Goal: Task Accomplishment & Management: Manage account settings

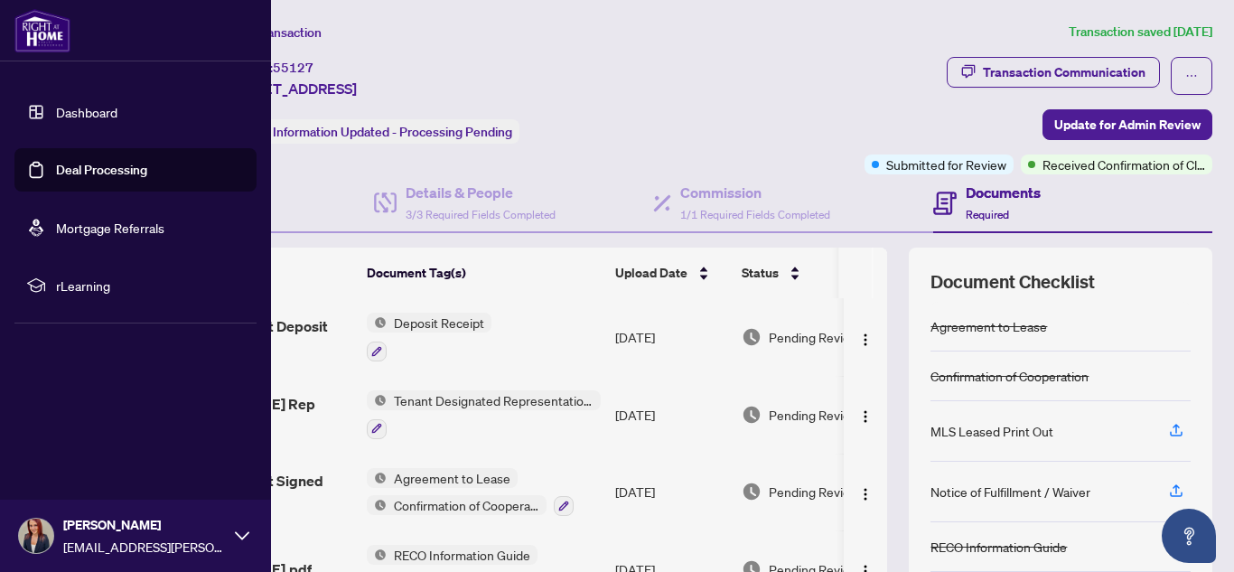
click at [23, 30] on img at bounding box center [42, 30] width 56 height 43
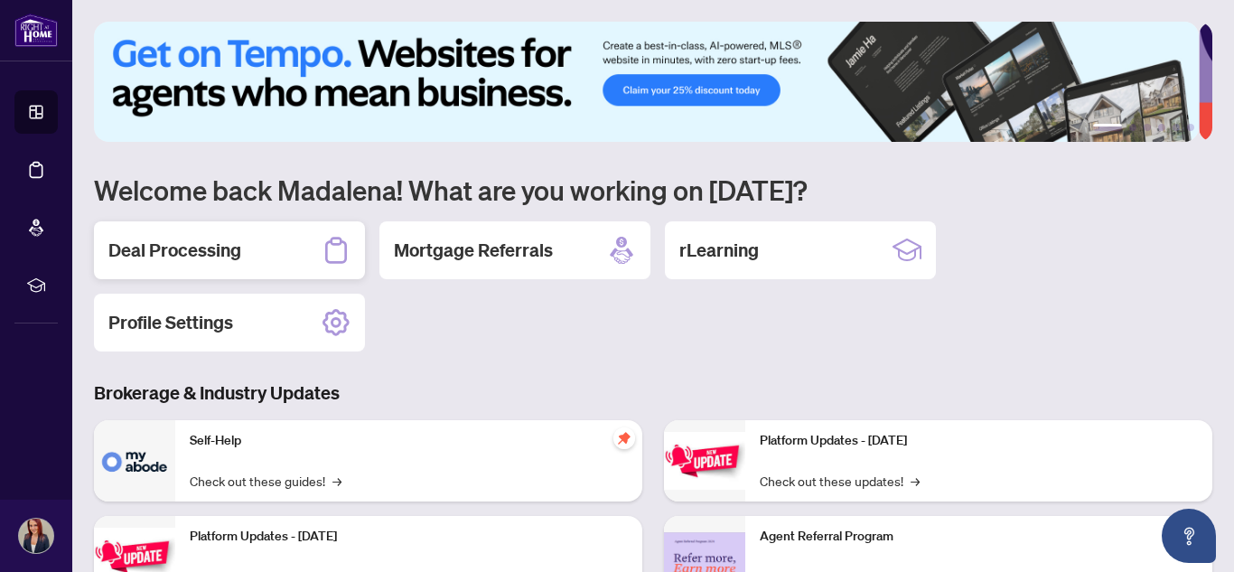
click at [267, 242] on div "Deal Processing" at bounding box center [229, 250] width 271 height 58
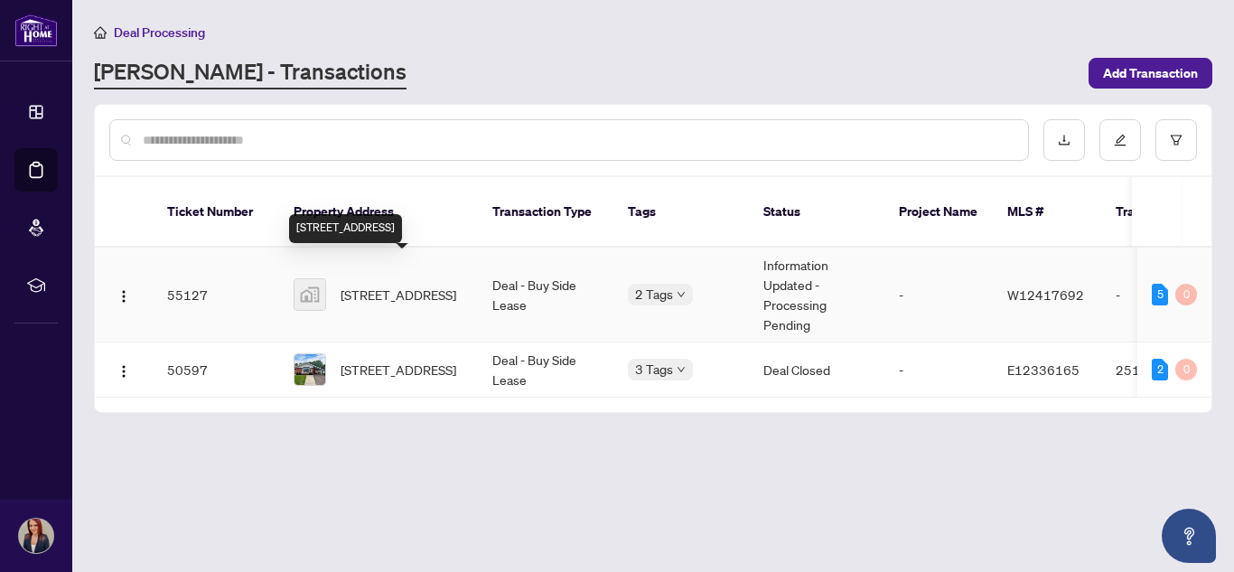
click at [412, 284] on span "[STREET_ADDRESS]" at bounding box center [398, 294] width 116 height 20
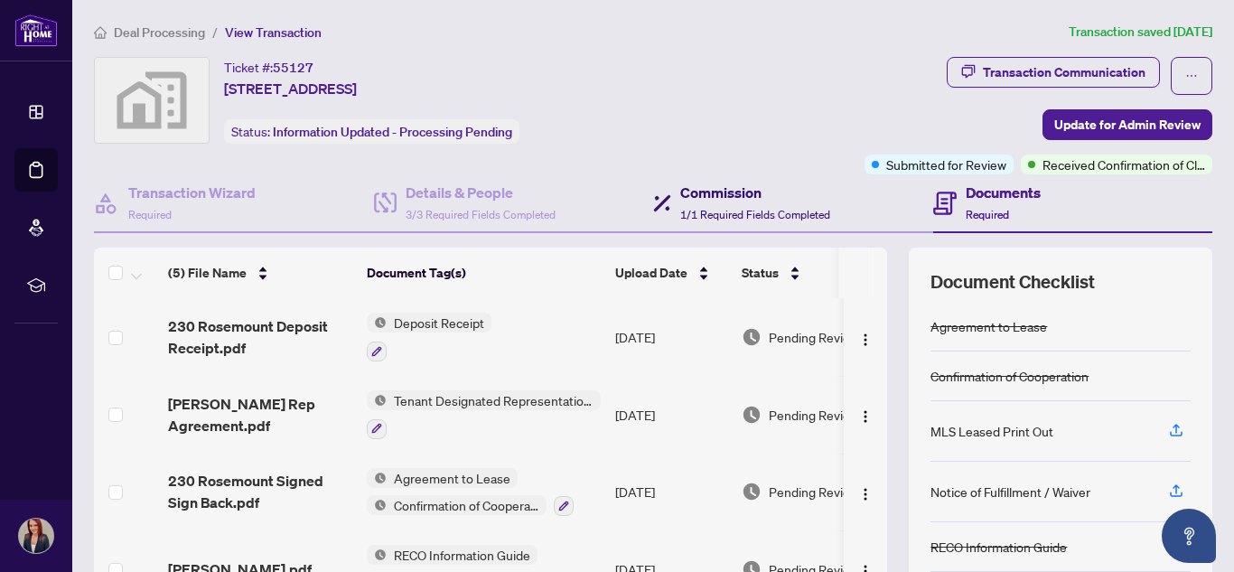
click at [741, 200] on h4 "Commission" at bounding box center [755, 193] width 150 height 22
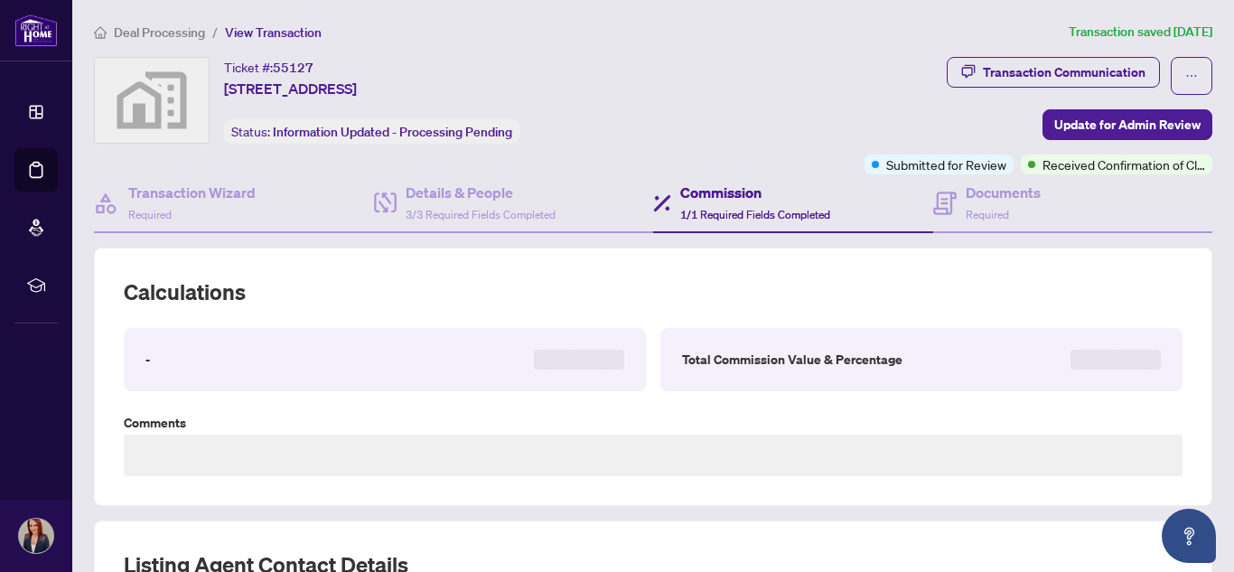
type textarea "**********"
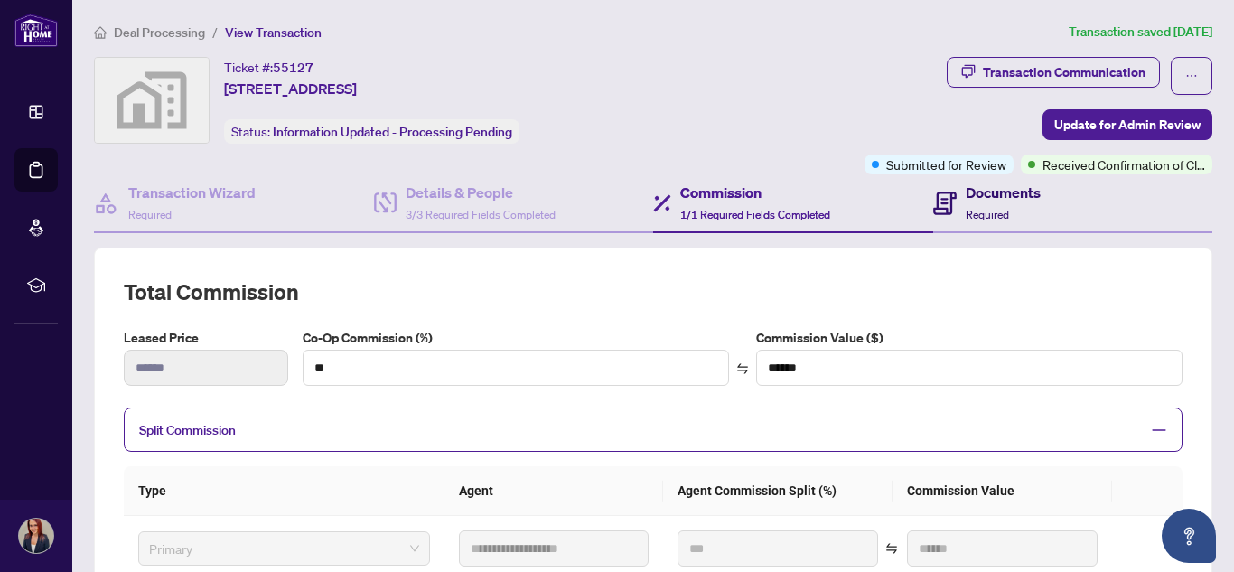
click at [984, 200] on h4 "Documents" at bounding box center [1002, 193] width 75 height 22
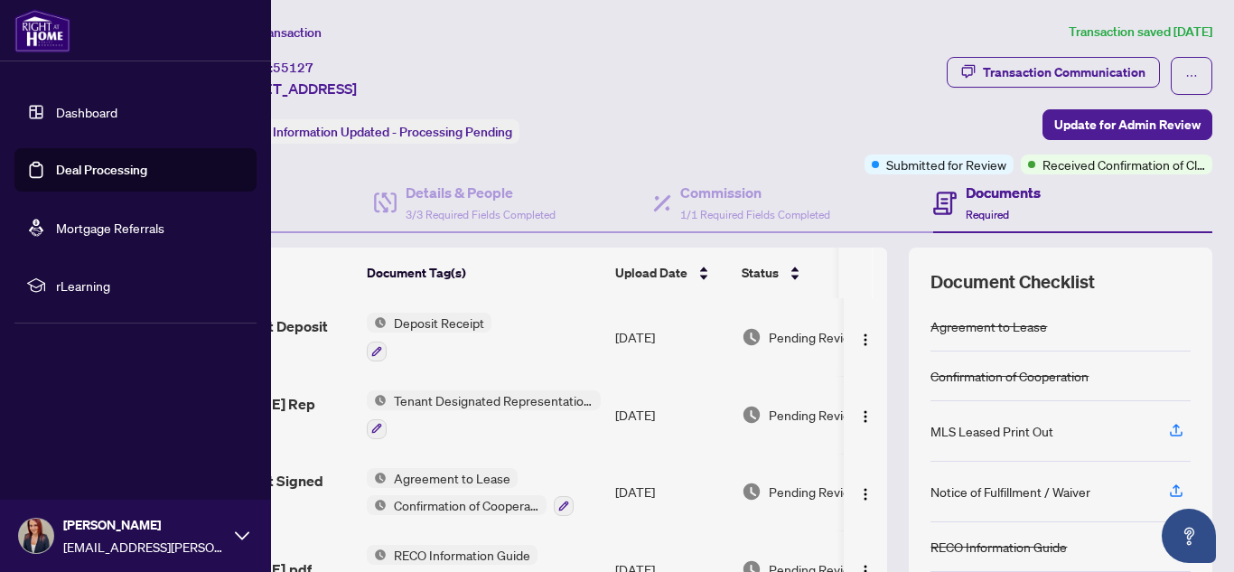
click at [61, 38] on img at bounding box center [42, 30] width 56 height 43
